Goal: Task Accomplishment & Management: Complete application form

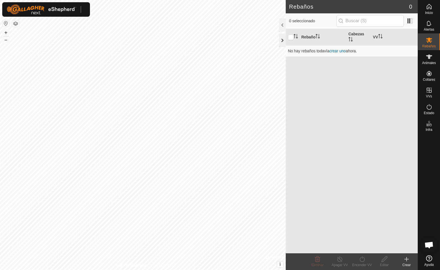
click at [281, 43] on div at bounding box center [282, 40] width 7 height 13
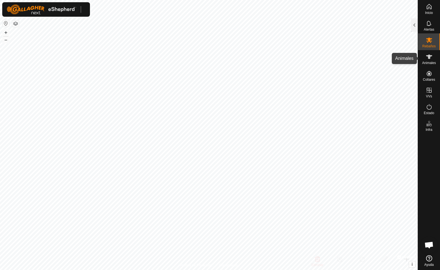
click at [429, 59] on icon at bounding box center [428, 56] width 7 height 7
click at [414, 26] on div at bounding box center [414, 24] width 7 height 13
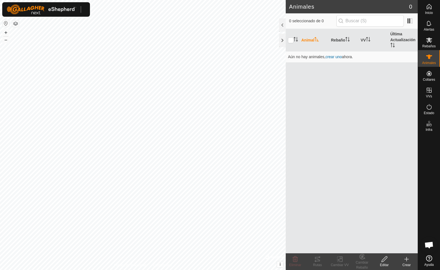
click at [407, 261] on icon at bounding box center [406, 259] width 7 height 7
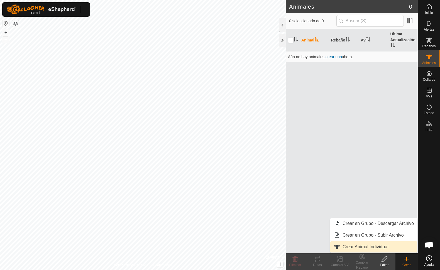
click at [383, 247] on link "Crear Animal Individual" at bounding box center [373, 246] width 87 height 11
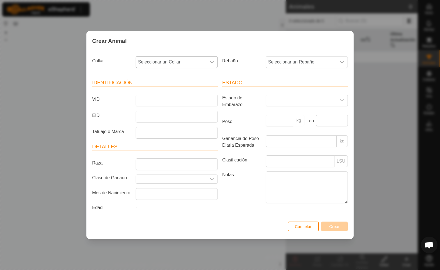
click at [212, 60] on icon "dropdown trigger" at bounding box center [212, 62] width 4 height 4
click at [198, 88] on li "-" at bounding box center [177, 90] width 82 height 11
click at [156, 99] on input "VID" at bounding box center [177, 101] width 82 height 12
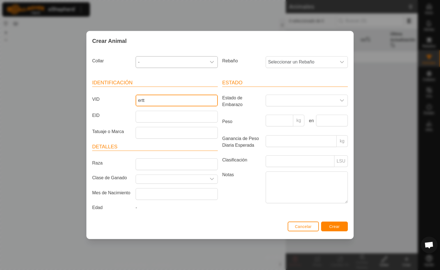
type input "ertt"
click at [210, 70] on div "Collar -" at bounding box center [155, 64] width 130 height 21
click at [213, 61] on icon "dropdown trigger" at bounding box center [212, 62] width 4 height 4
click at [211, 61] on icon "dropdown trigger" at bounding box center [212, 62] width 4 height 2
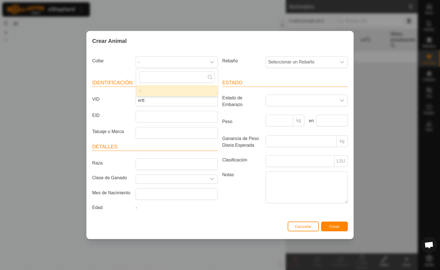
click at [228, 70] on div "Rebaño Seleccionar un Rebaño" at bounding box center [285, 64] width 130 height 21
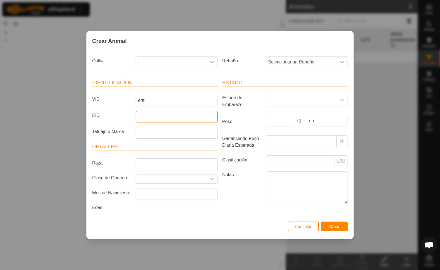
click at [154, 114] on input "EID" at bounding box center [177, 117] width 82 height 12
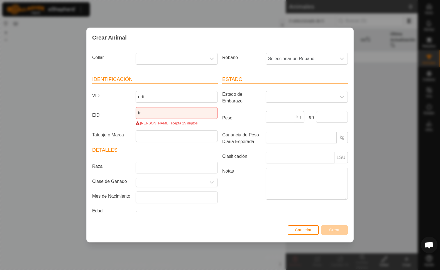
click at [192, 124] on div "[PERSON_NAME] acepta 15 dígitos" at bounding box center [177, 122] width 82 height 5
click at [159, 112] on input "tr" at bounding box center [177, 113] width 82 height 12
type input "t"
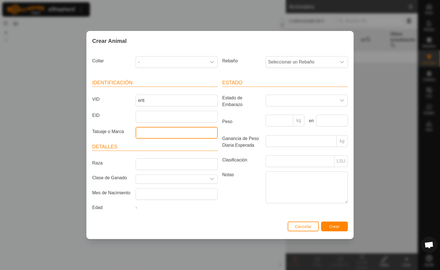
click at [156, 131] on input "Tatuaje o Marca" at bounding box center [177, 133] width 82 height 12
type input "cvghhj"
click at [210, 61] on icon "dropdown trigger" at bounding box center [212, 62] width 4 height 4
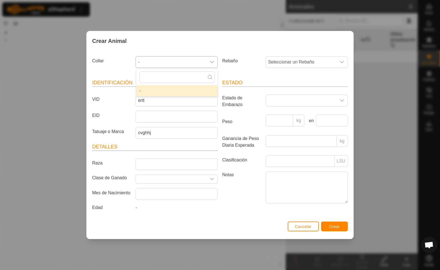
click at [213, 61] on icon "dropdown trigger" at bounding box center [212, 62] width 4 height 4
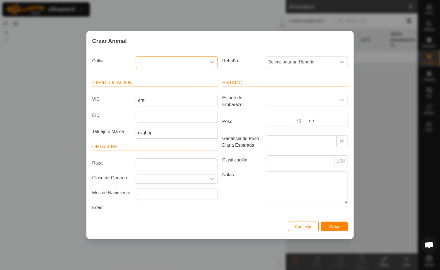
click at [139, 61] on span "-" at bounding box center [171, 61] width 70 height 11
click at [337, 229] on span "Crear" at bounding box center [334, 226] width 11 height 4
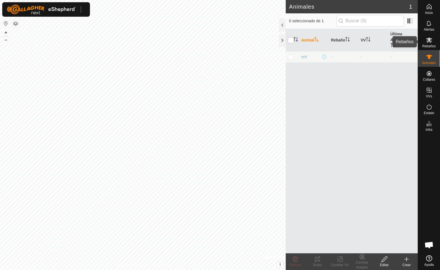
click at [428, 45] on span "Rebaños" at bounding box center [428, 46] width 13 height 3
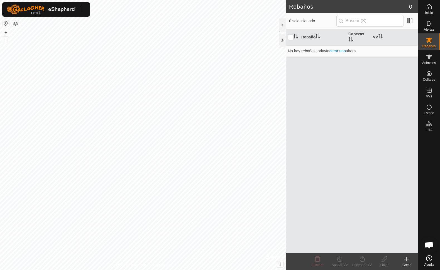
click at [407, 261] on icon at bounding box center [406, 259] width 7 height 7
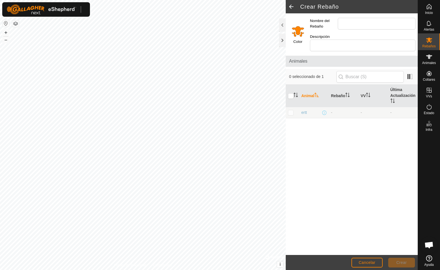
click at [281, 25] on div at bounding box center [282, 24] width 7 height 13
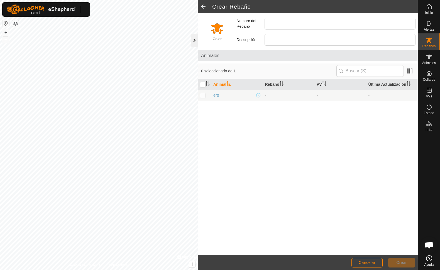
click at [194, 41] on div at bounding box center [194, 40] width 7 height 13
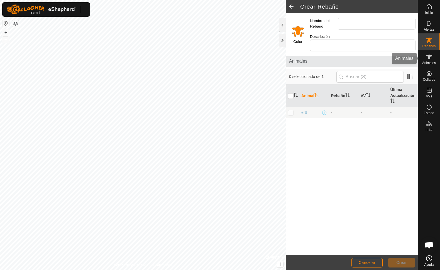
click at [429, 61] on span "Animales" at bounding box center [429, 62] width 14 height 3
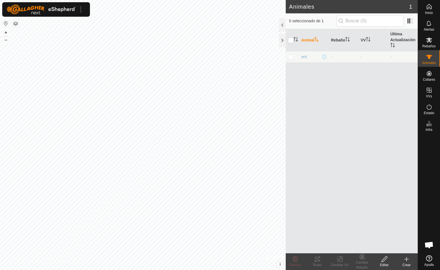
click at [384, 258] on icon at bounding box center [384, 259] width 6 height 6
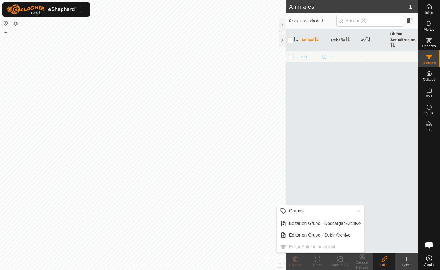
click at [292, 58] on p-checkbox at bounding box center [291, 57] width 6 height 4
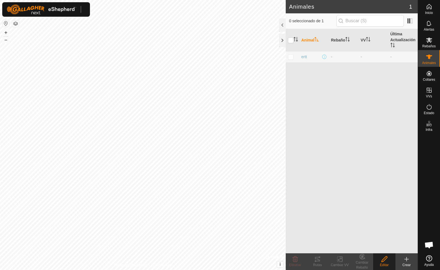
checkbox input "true"
click at [294, 262] on div "Eliminar" at bounding box center [295, 264] width 22 height 5
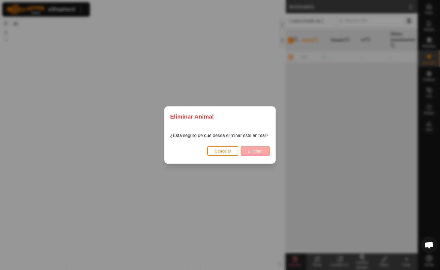
click at [252, 150] on span "Eliminar" at bounding box center [254, 151] width 15 height 4
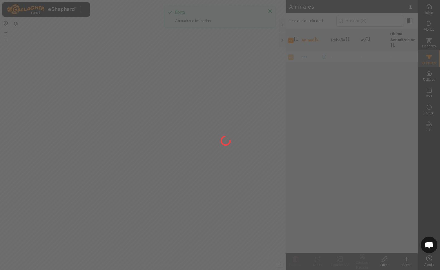
checkbox input "false"
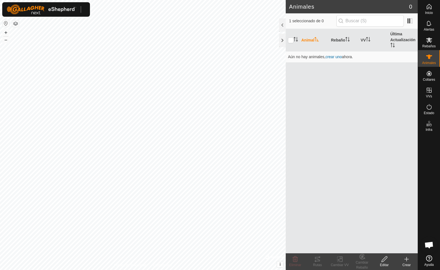
click at [408, 263] on div "Crear" at bounding box center [406, 264] width 22 height 5
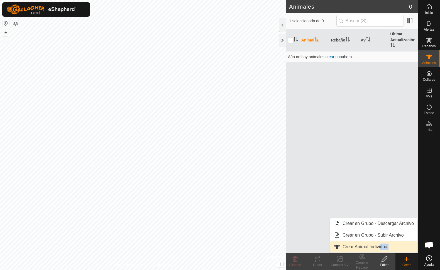
click at [380, 247] on link "Crear Animal Individual" at bounding box center [373, 246] width 87 height 11
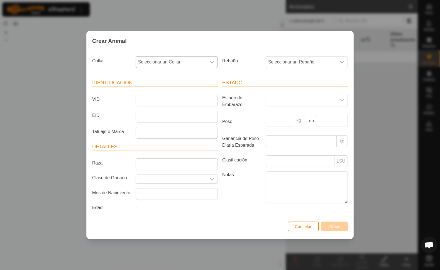
click at [208, 61] on div "dropdown trigger" at bounding box center [211, 61] width 11 height 11
click at [245, 188] on label "Notas" at bounding box center [241, 186] width 43 height 31
click at [265, 188] on textarea "Notas" at bounding box center [306, 187] width 82 height 32
click at [213, 61] on icon "dropdown trigger" at bounding box center [212, 62] width 4 height 4
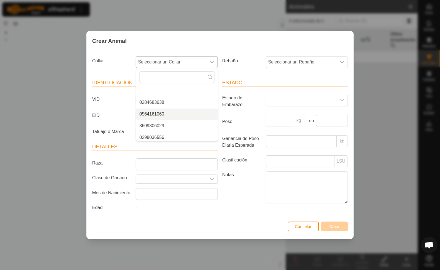
scroll to position [0, 0]
click at [237, 206] on div "Estado Estado de Embarazo Peso kg en Ganancia de Peso Diaria Esperada kg Clasif…" at bounding box center [285, 145] width 130 height 147
click at [211, 60] on icon "dropdown trigger" at bounding box center [212, 62] width 4 height 4
click at [211, 61] on icon "dropdown trigger" at bounding box center [212, 62] width 4 height 2
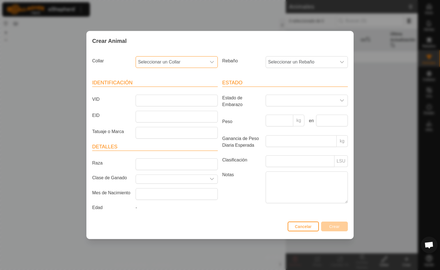
click at [307, 229] on span "Cancelar" at bounding box center [303, 226] width 17 height 4
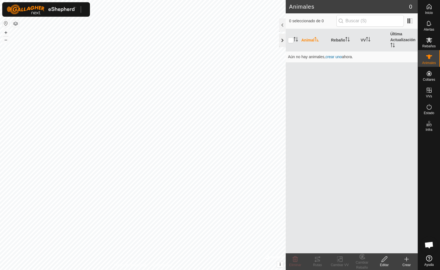
click at [282, 40] on div at bounding box center [282, 40] width 7 height 13
